Goal: Task Accomplishment & Management: Complete application form

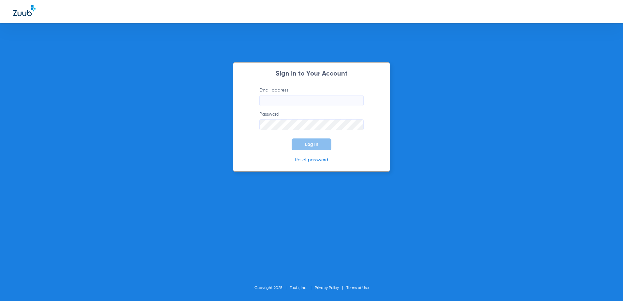
type input "[EMAIL_ADDRESS][DOMAIN_NAME]"
click at [315, 147] on span "Log In" at bounding box center [312, 144] width 14 height 5
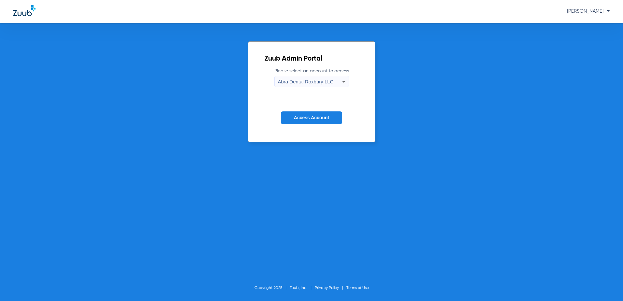
click at [342, 84] on icon at bounding box center [344, 82] width 8 height 8
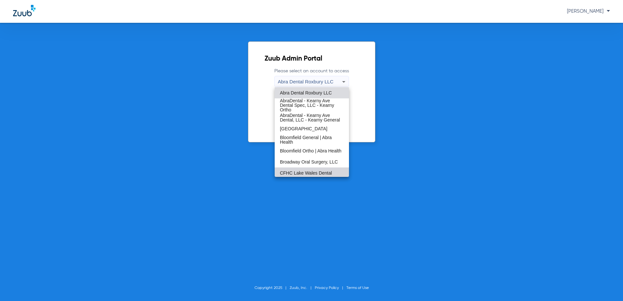
click at [318, 172] on span "CFHC Lake Wales Dental" at bounding box center [306, 173] width 52 height 5
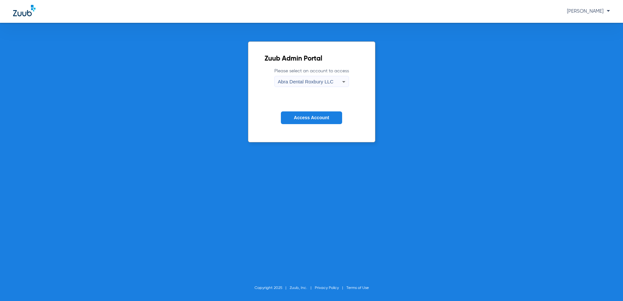
scroll to position [2, 0]
click at [311, 114] on button "Access Account" at bounding box center [311, 117] width 61 height 13
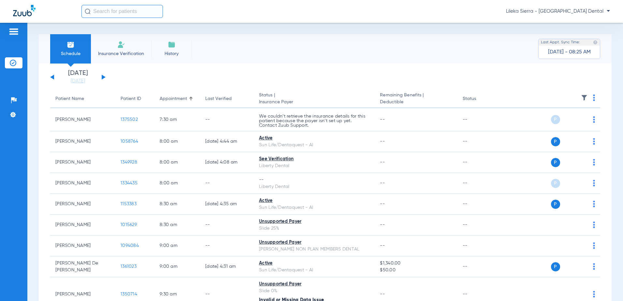
click at [103, 77] on button at bounding box center [104, 77] width 4 height 5
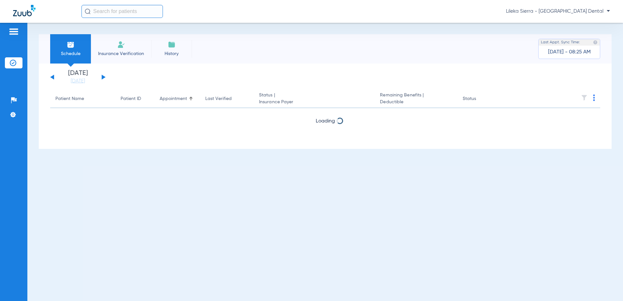
click at [103, 77] on button at bounding box center [104, 77] width 4 height 5
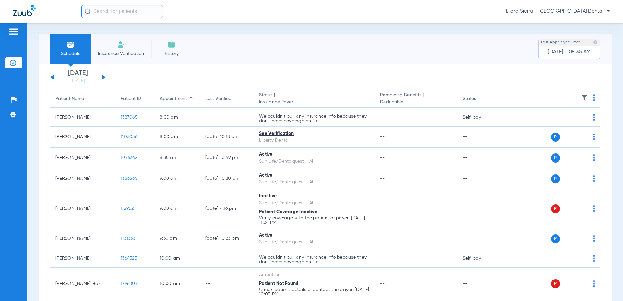
click at [125, 48] on img at bounding box center [121, 45] width 8 height 8
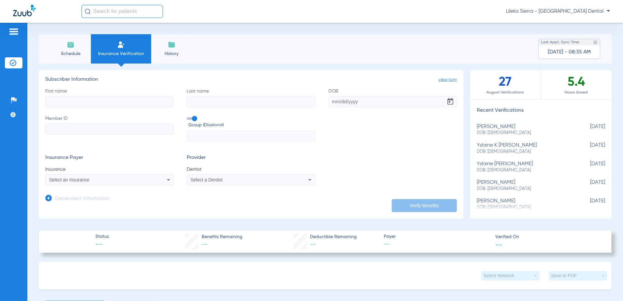
click at [60, 101] on input "First name" at bounding box center [109, 101] width 128 height 11
click at [81, 99] on input "First name Required" at bounding box center [109, 101] width 128 height 11
type input "Ileana"
click at [219, 99] on input "Last name" at bounding box center [251, 101] width 128 height 11
type input "[PERSON_NAME]"
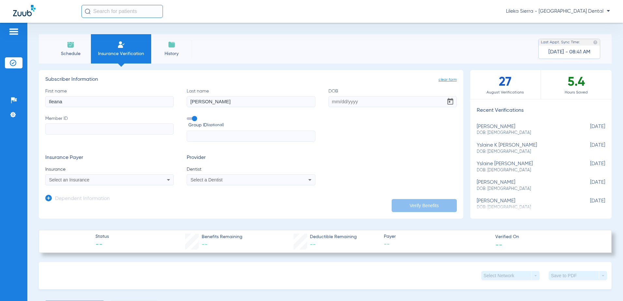
click at [363, 98] on input "DOB" at bounding box center [392, 101] width 128 height 11
type input "[DATE]"
click at [385, 147] on form "First name [PERSON_NAME] Last name [PERSON_NAME] [DEMOGRAPHIC_DATA] Member ID G…" at bounding box center [251, 137] width 412 height 98
click at [71, 130] on input "Member ID" at bounding box center [109, 129] width 128 height 11
paste input "DJ6U7F"
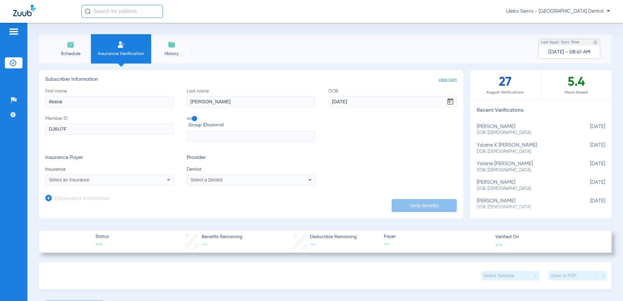
type input "DJ6U7F"
click at [112, 179] on div "Select an Insurance" at bounding box center [97, 180] width 97 height 5
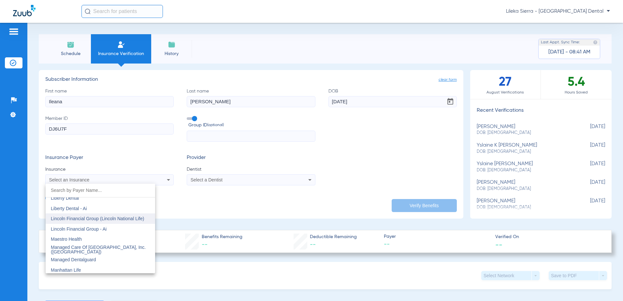
scroll to position [2477, 0]
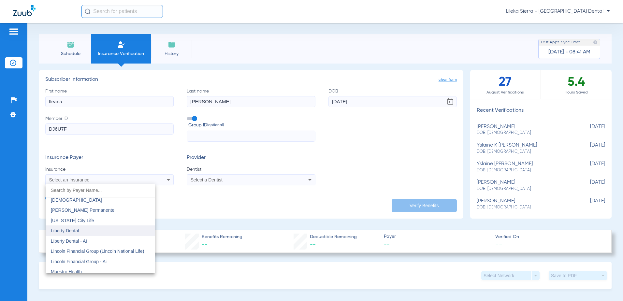
click at [81, 232] on mat-option "Liberty Dental" at bounding box center [100, 231] width 109 height 10
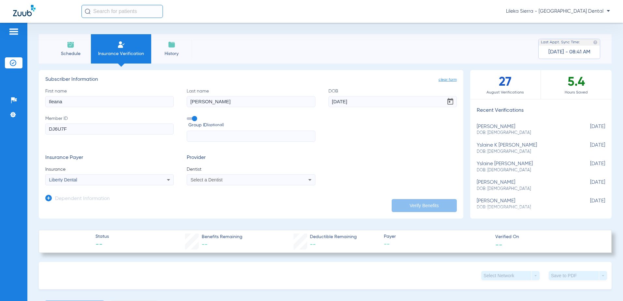
click at [232, 182] on div "Select a Dentist" at bounding box center [251, 180] width 128 height 8
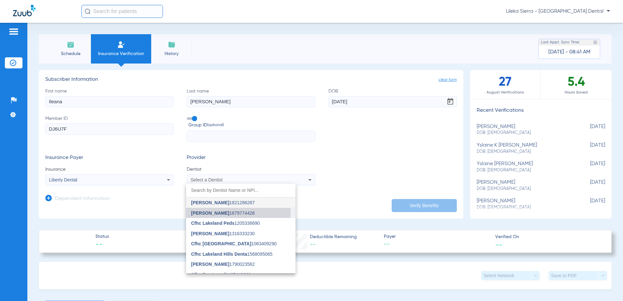
click at [216, 214] on span "[PERSON_NAME]" at bounding box center [210, 213] width 38 height 5
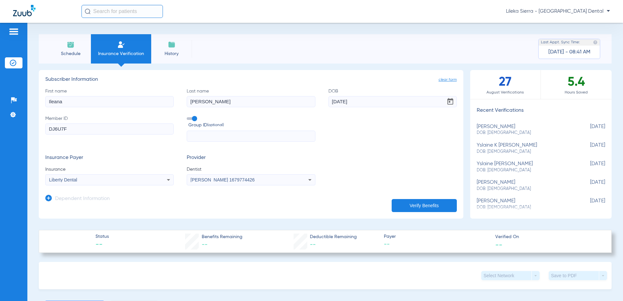
click at [421, 205] on button "Verify Benefits" at bounding box center [424, 205] width 65 height 13
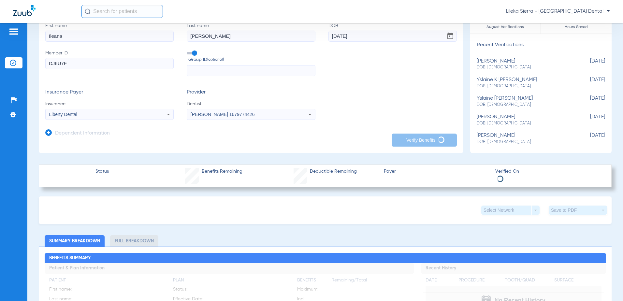
scroll to position [0, 0]
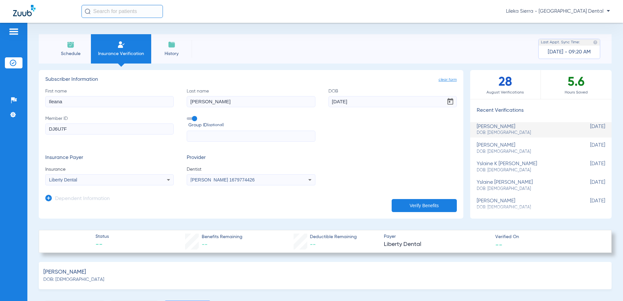
type input "0"
select select "page-width"
type input "1"
